Goal: Task Accomplishment & Management: Manage account settings

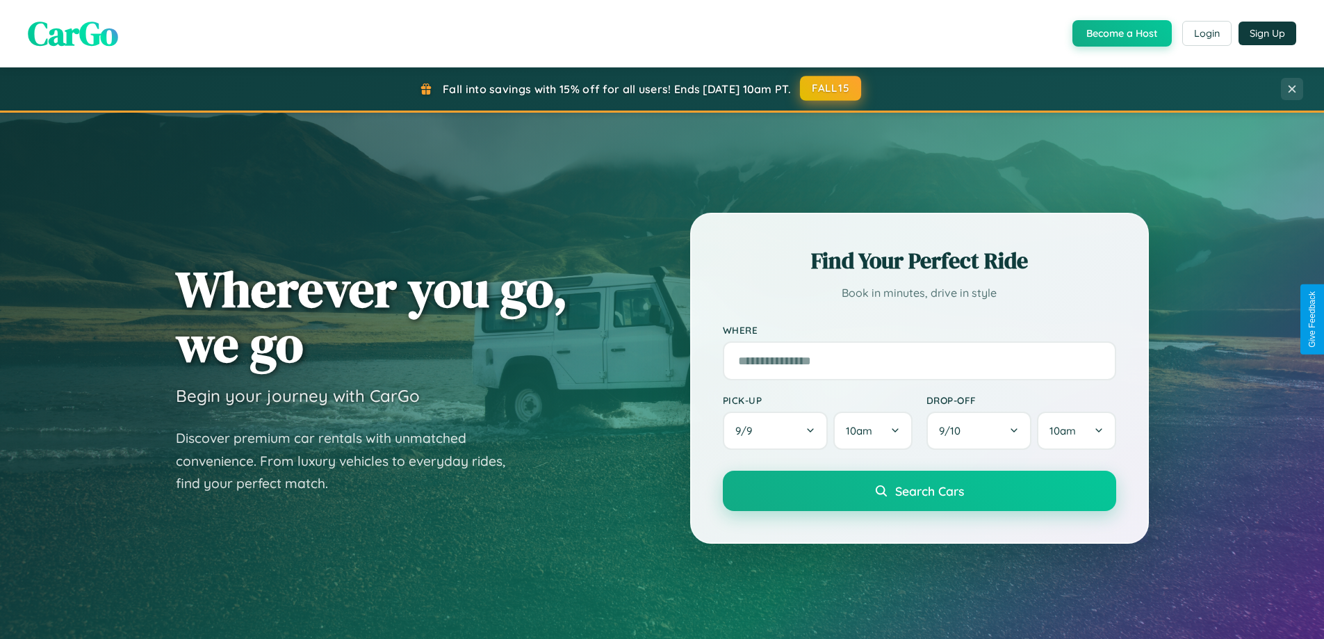
click at [831, 88] on button "FALL15" at bounding box center [830, 88] width 61 height 25
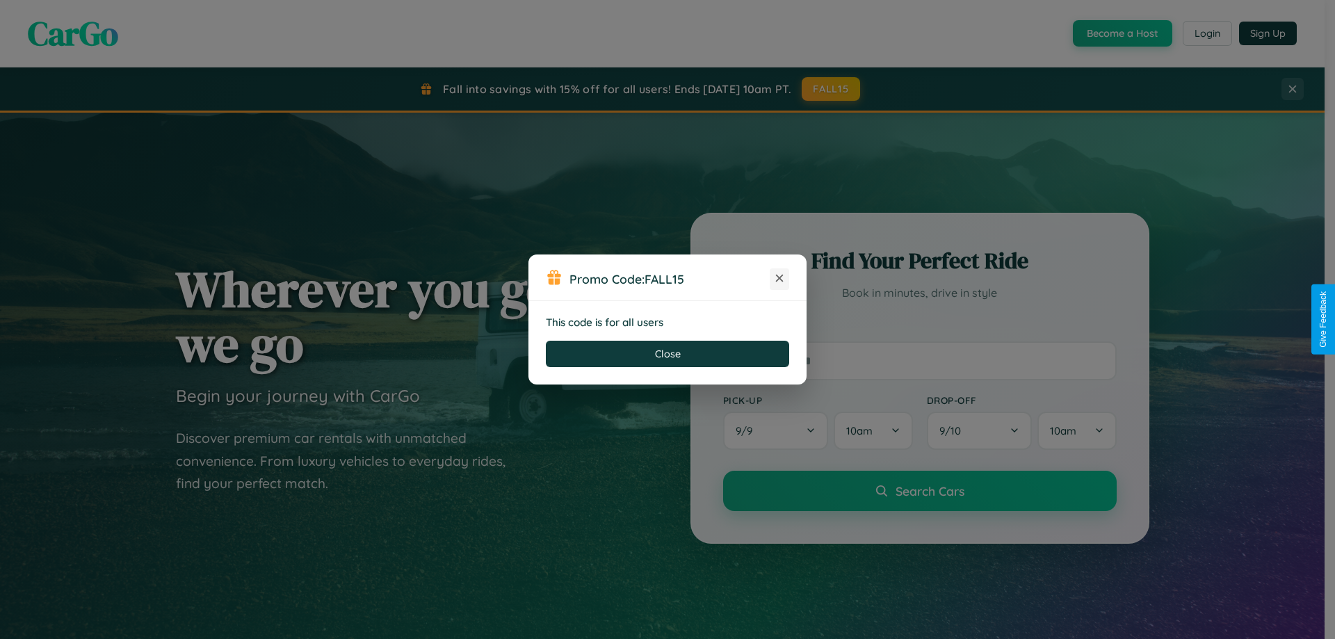
click at [779, 279] on icon at bounding box center [779, 278] width 14 height 14
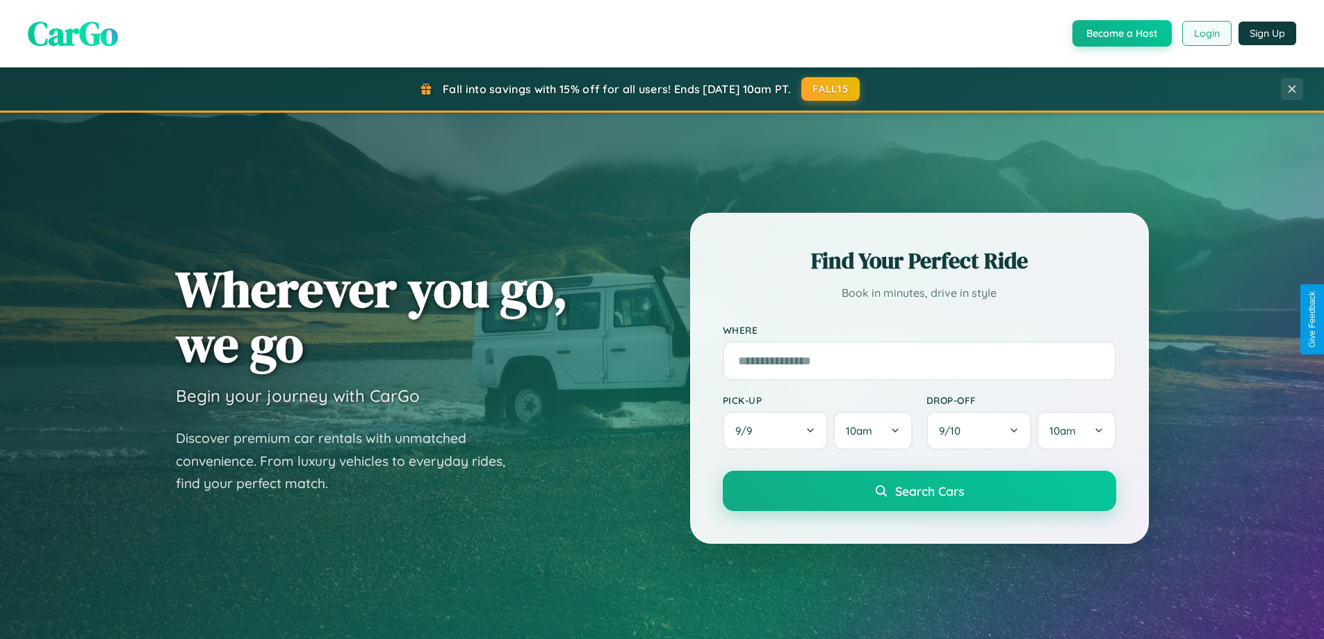
click at [1206, 33] on button "Login" at bounding box center [1206, 33] width 49 height 25
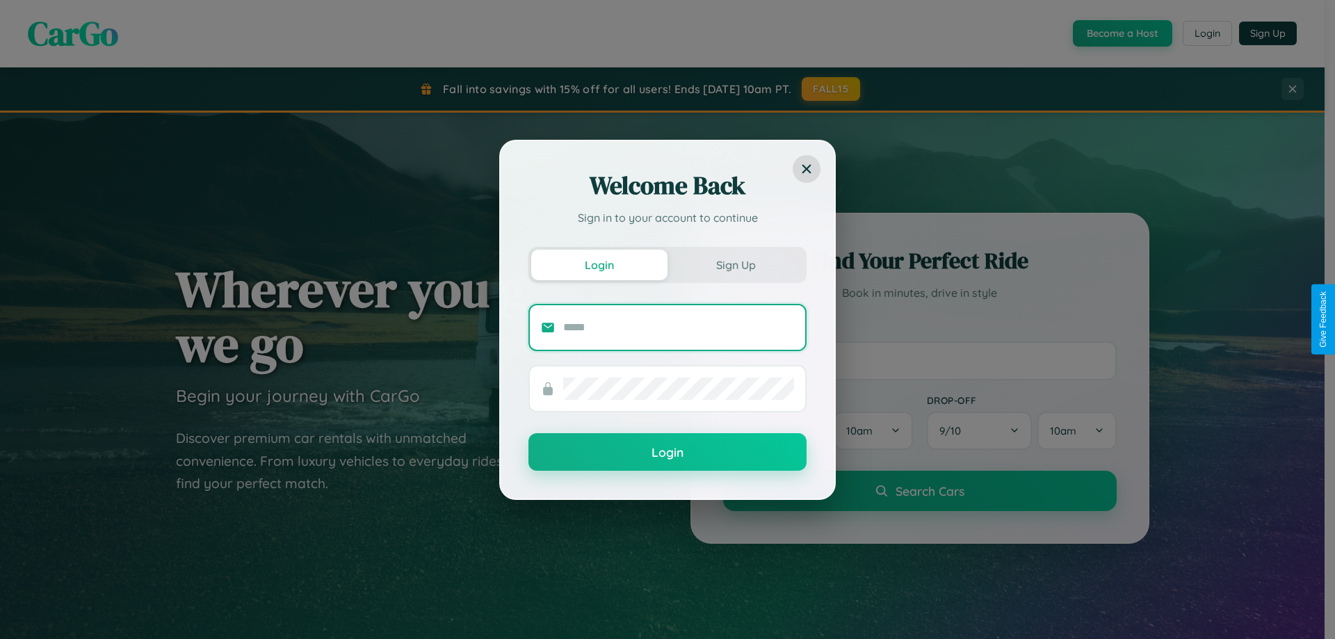
click at [678, 327] on input "text" at bounding box center [678, 327] width 231 height 22
type input "**********"
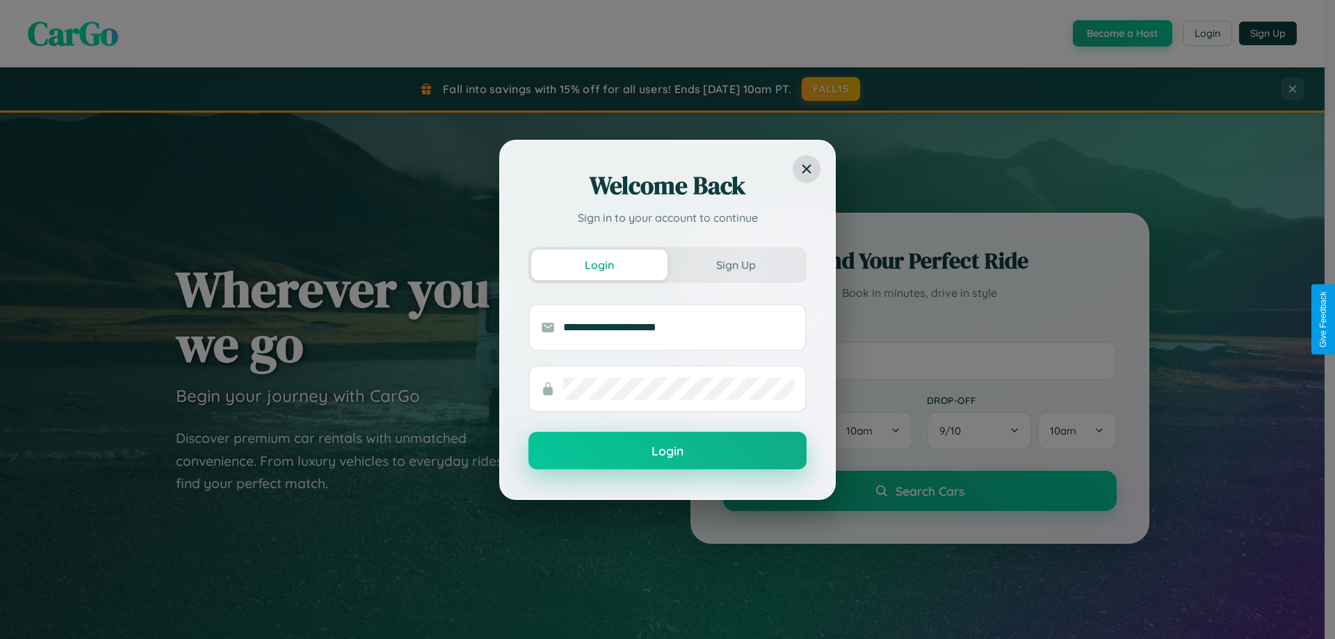
click at [667, 451] on button "Login" at bounding box center [667, 451] width 278 height 38
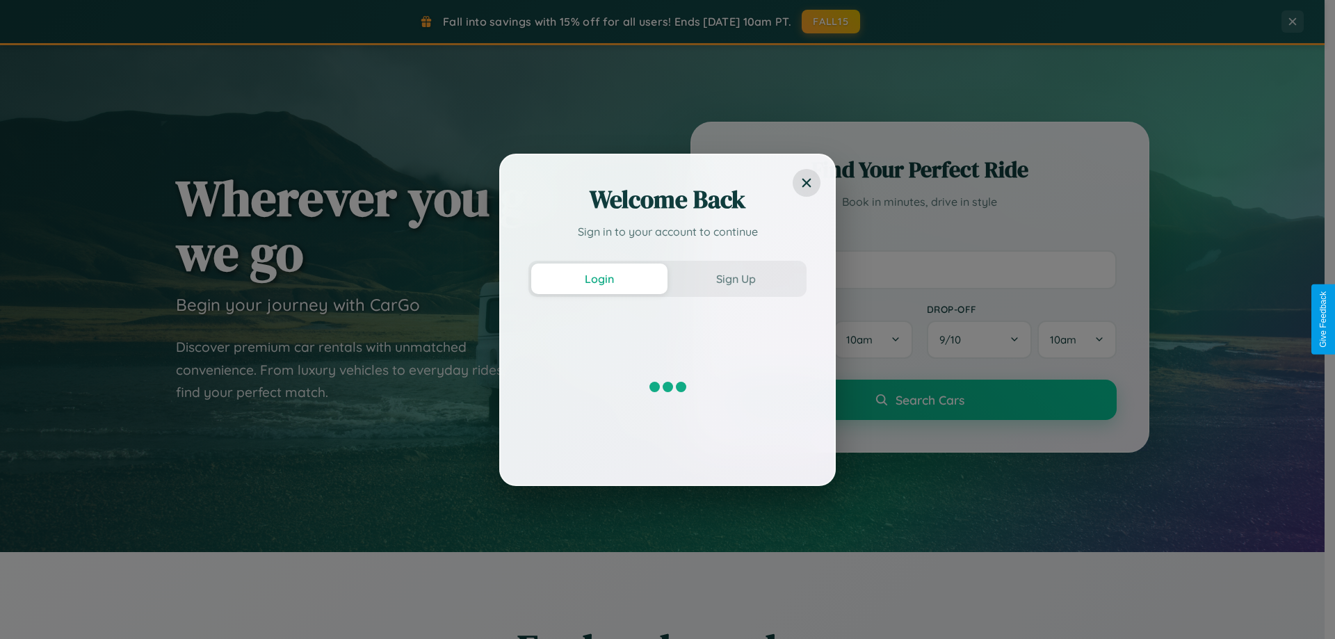
scroll to position [2233, 0]
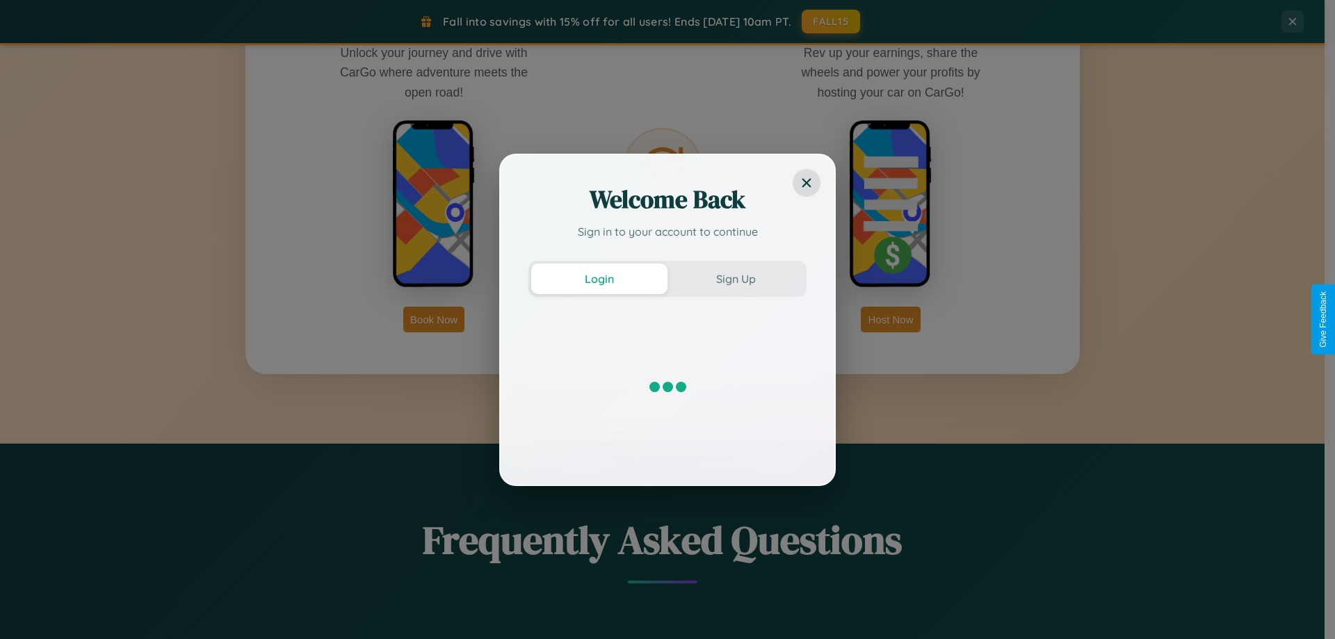
click at [434, 319] on div "Welcome Back Sign in to your account to continue Login Sign Up" at bounding box center [667, 319] width 1335 height 639
